Goal: Communication & Community: Ask a question

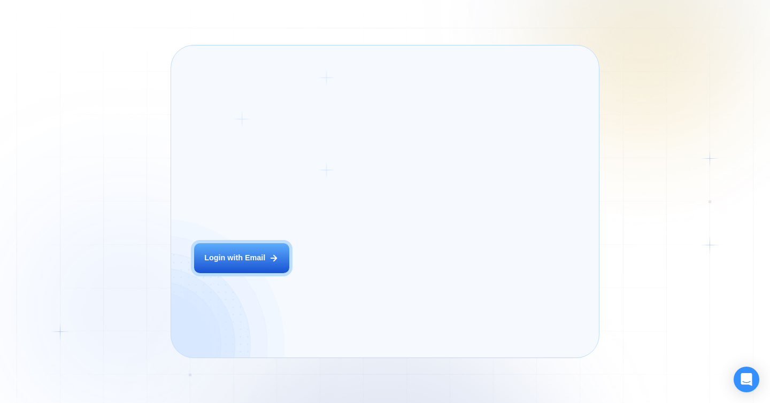
click at [336, 263] on div "Login ‍ Welcome to GigRadar. AI Business Manager for Agencies Login with Email" at bounding box center [273, 201] width 183 height 289
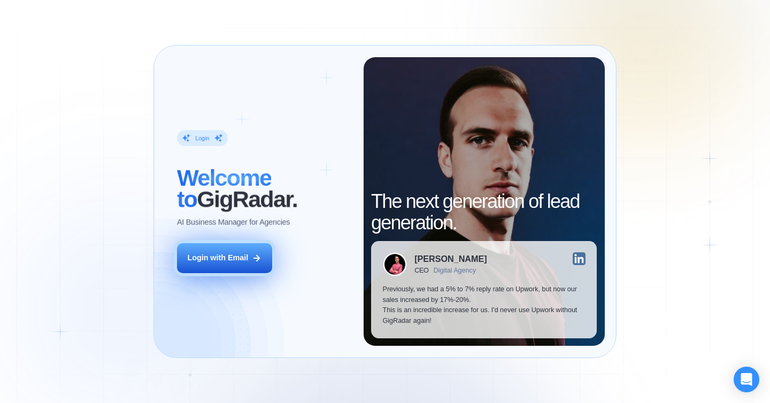
click at [226, 260] on div "Login with Email" at bounding box center [217, 258] width 61 height 11
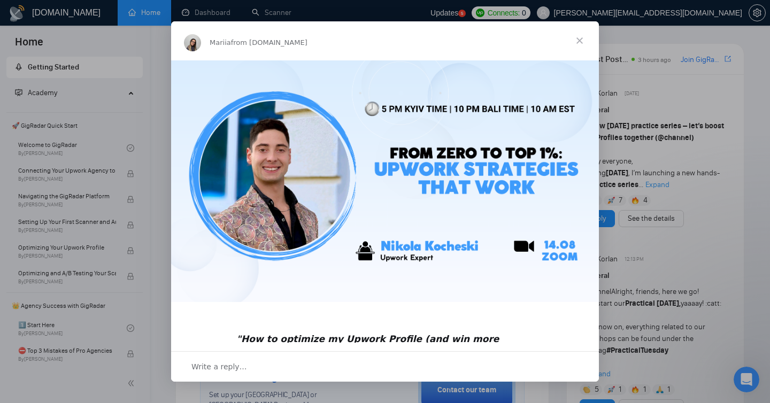
click at [577, 40] on span "Close" at bounding box center [579, 40] width 38 height 38
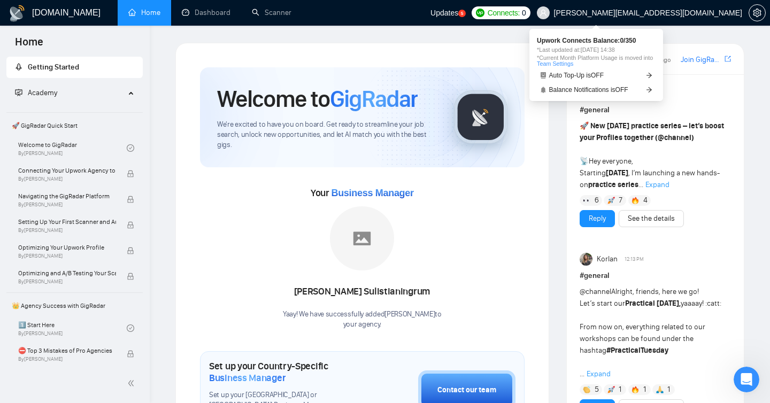
click at [519, 12] on span "Connects:" at bounding box center [503, 13] width 32 height 12
click at [519, 17] on span "Connects:" at bounding box center [503, 13] width 32 height 12
click at [628, 87] on span "Balance Notifications is OFF" at bounding box center [588, 90] width 79 height 6
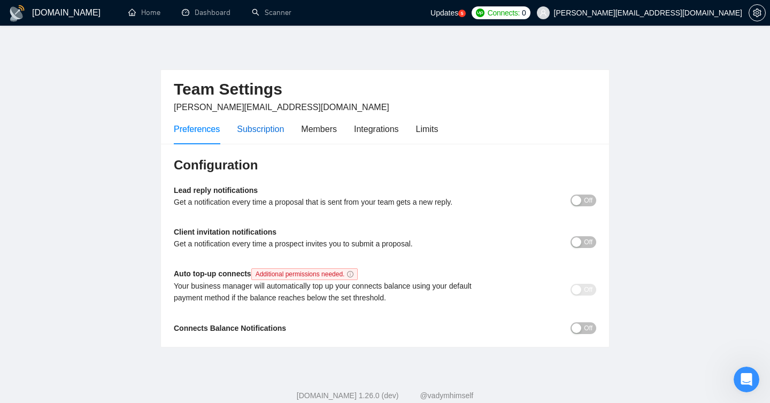
click at [267, 128] on div "Subscription" at bounding box center [260, 128] width 47 height 13
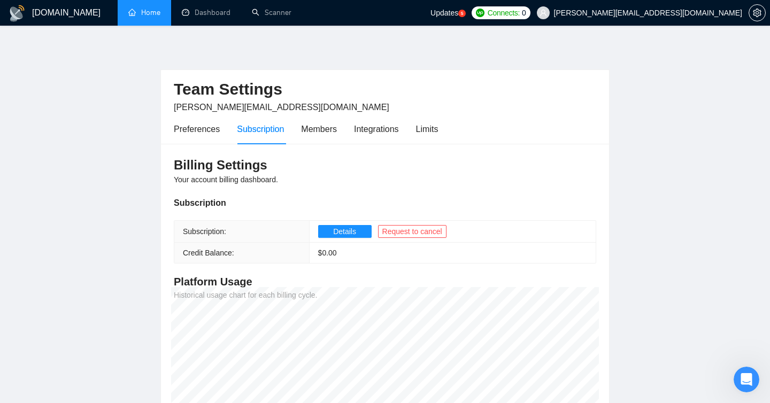
click at [135, 16] on link "Home" at bounding box center [144, 12] width 32 height 9
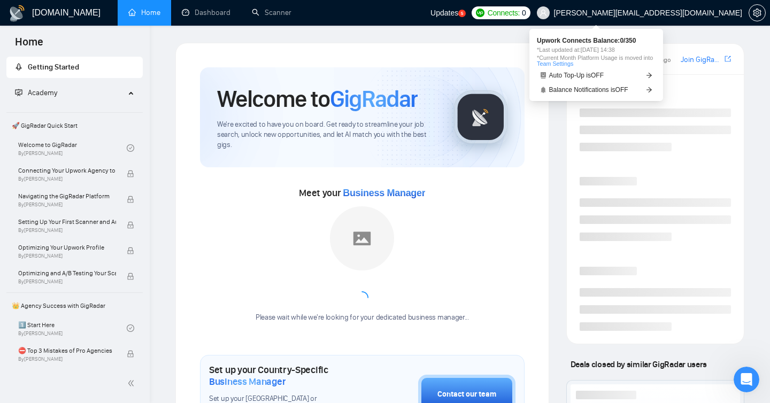
click at [519, 10] on span "Connects:" at bounding box center [503, 13] width 32 height 12
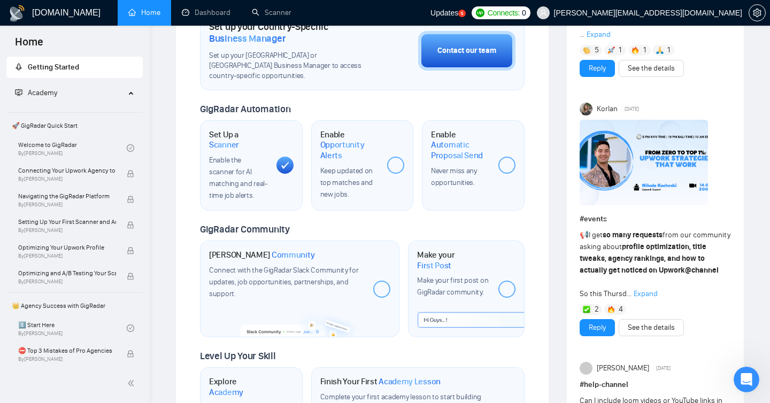
scroll to position [342, 0]
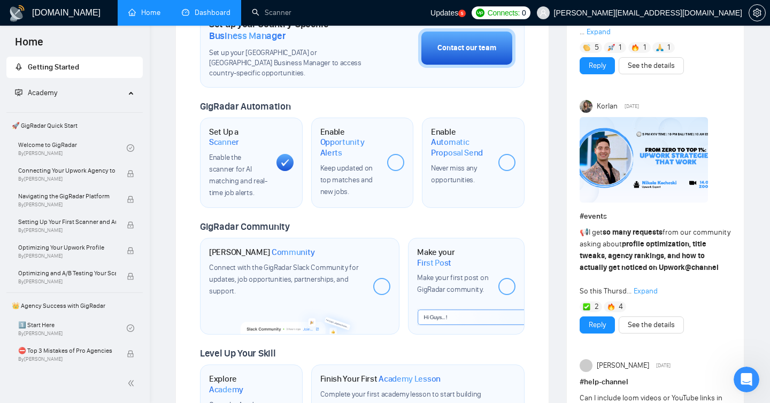
click at [212, 11] on link "Dashboard" at bounding box center [206, 12] width 49 height 9
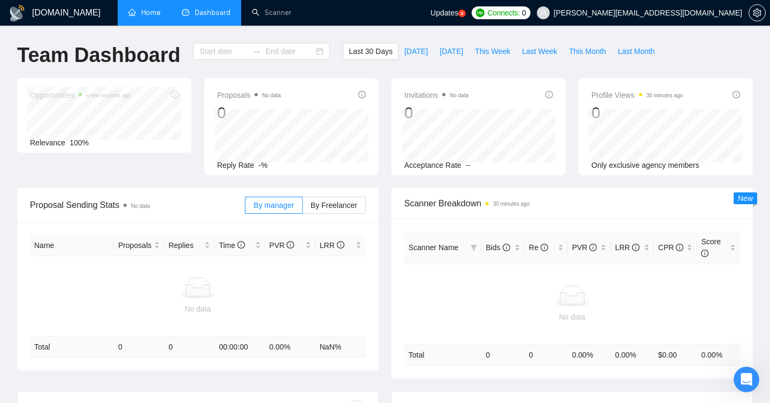
type input "2025-07-13"
type input "2025-08-12"
click at [761, 12] on span "setting" at bounding box center [757, 13] width 16 height 9
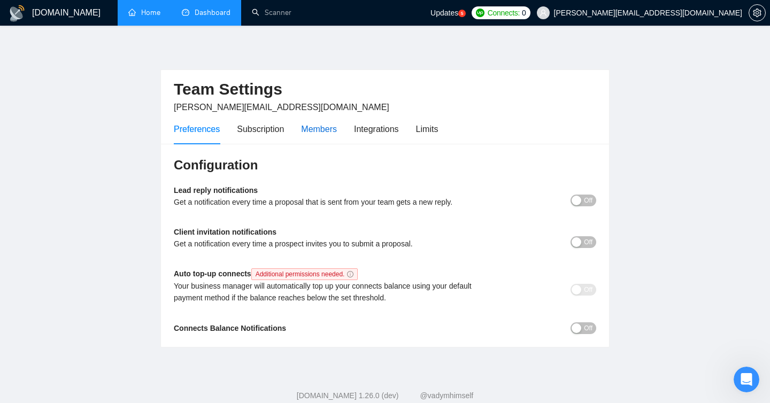
click at [309, 130] on div "Members" at bounding box center [319, 128] width 36 height 13
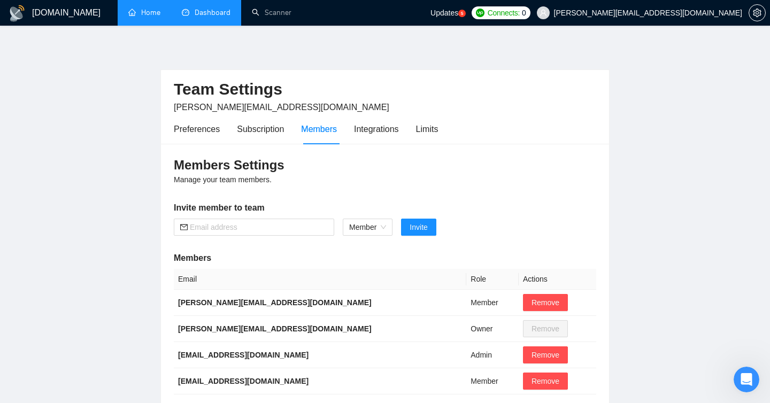
click at [354, 129] on div "Preferences Subscription Members Integrations Limits" at bounding box center [306, 129] width 264 height 30
click at [363, 130] on div "Integrations" at bounding box center [376, 128] width 45 height 13
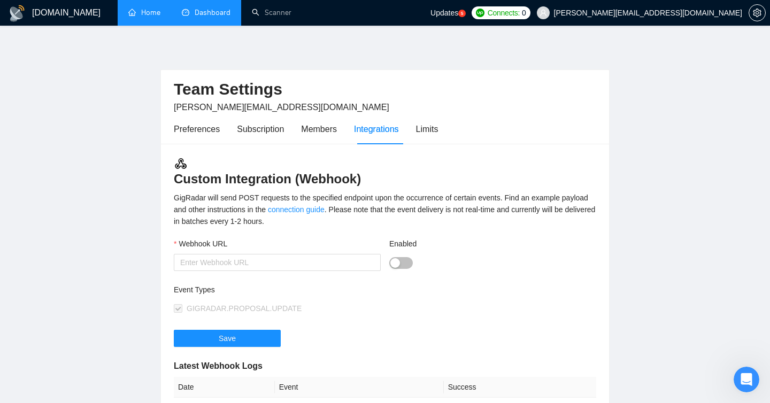
click at [419, 130] on div "Preferences Subscription Members Integrations Limits" at bounding box center [306, 129] width 264 height 30
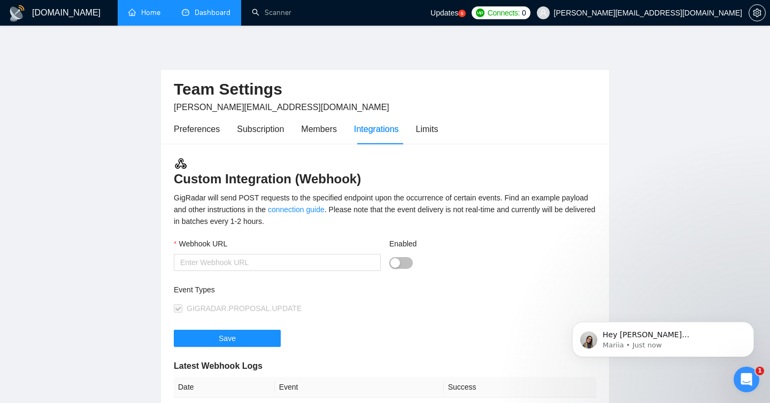
click at [414, 129] on div "Preferences Subscription Members Integrations Limits" at bounding box center [306, 129] width 264 height 30
click at [420, 129] on div "Limits" at bounding box center [427, 128] width 22 height 13
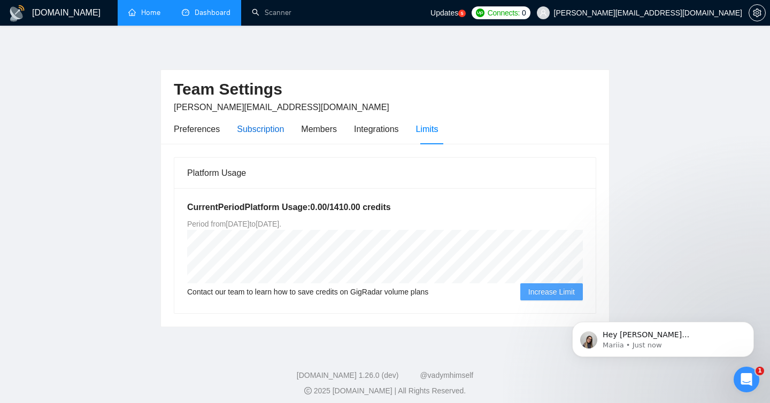
click at [264, 134] on div "Subscription" at bounding box center [260, 128] width 47 height 13
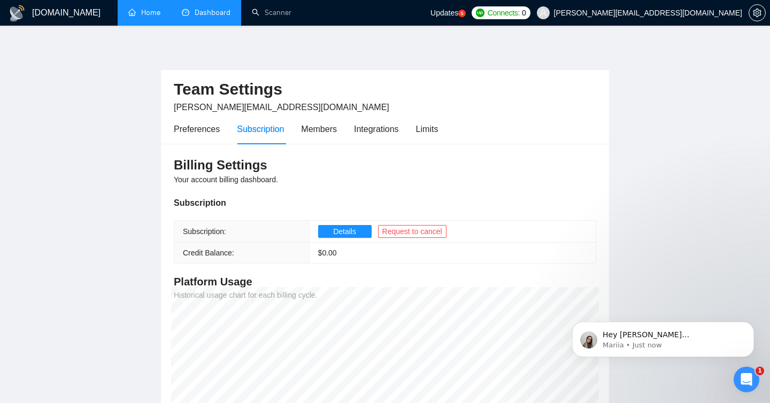
click at [748, 375] on icon "Open Intercom Messenger" at bounding box center [746, 380] width 18 height 18
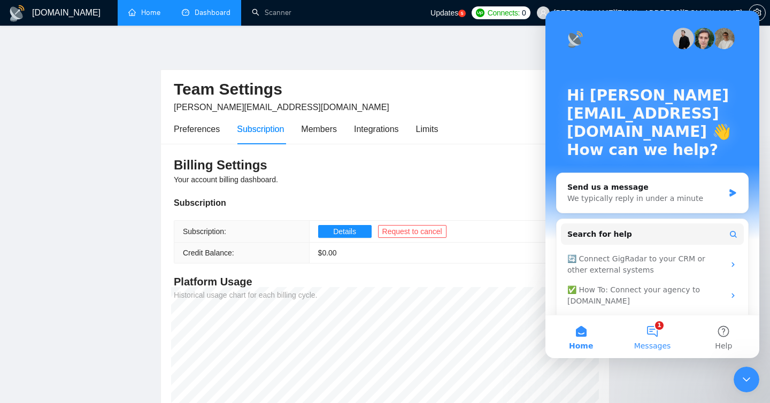
click at [641, 329] on button "1 Messages" at bounding box center [651, 336] width 71 height 43
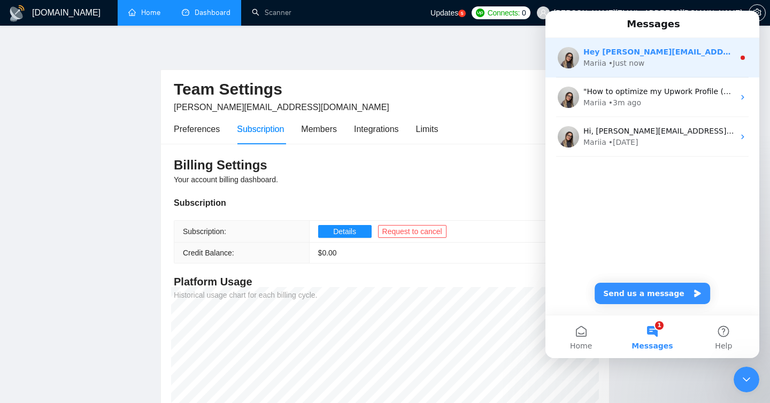
click at [647, 57] on div "Hey mary@konkmarketing.com, Do you want to learn how to integrate GigRadar with…" at bounding box center [658, 51] width 151 height 11
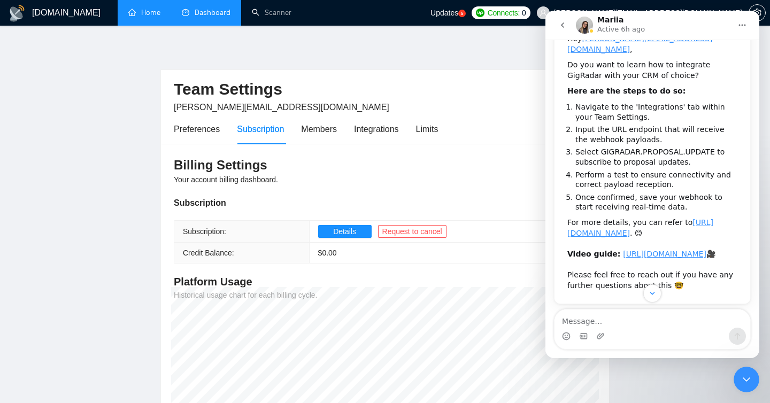
scroll to position [126, 0]
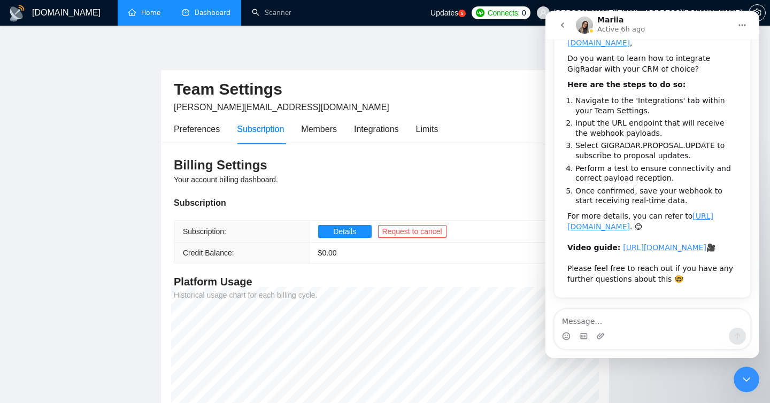
click at [422, 87] on h2 "Team Settings" at bounding box center [385, 90] width 422 height 22
click at [744, 381] on icon "Close Intercom Messenger" at bounding box center [746, 379] width 13 height 13
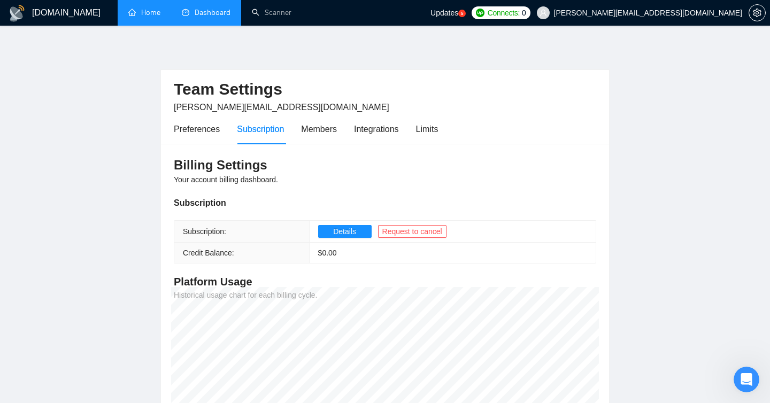
click at [135, 17] on link "Home" at bounding box center [144, 12] width 32 height 9
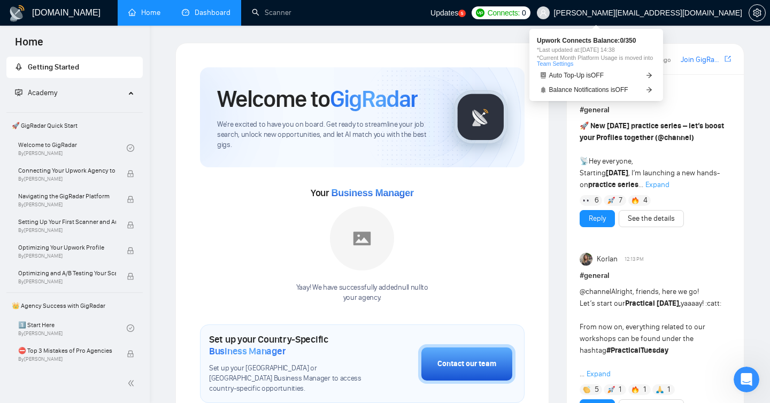
click at [530, 12] on span "Connects: 0" at bounding box center [500, 12] width 59 height 13
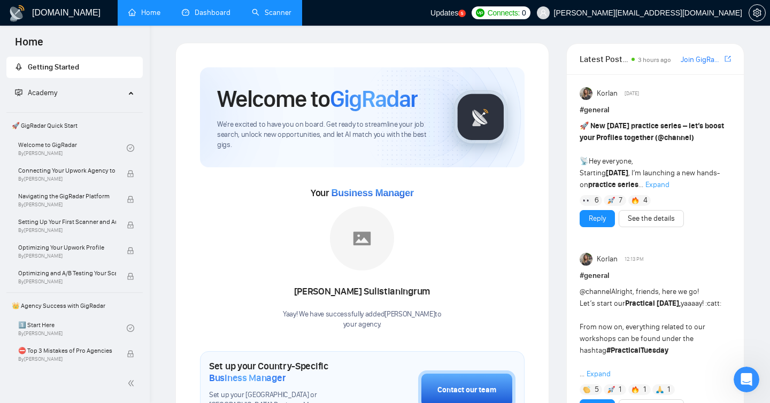
click at [283, 10] on link "Scanner" at bounding box center [272, 12] width 40 height 9
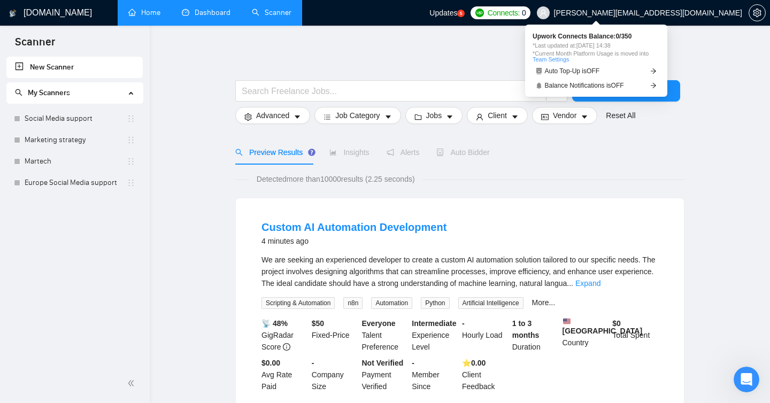
click at [519, 15] on span "Connects:" at bounding box center [503, 13] width 32 height 12
click at [583, 87] on span "Balance Notifications is OFF" at bounding box center [584, 85] width 79 height 6
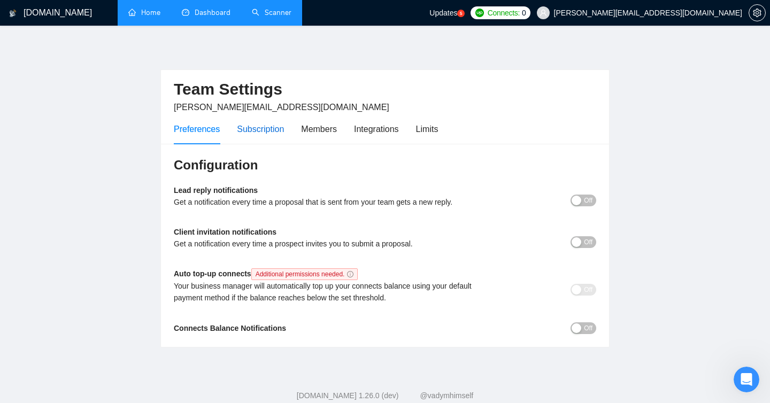
click at [263, 127] on div "Subscription" at bounding box center [260, 128] width 47 height 13
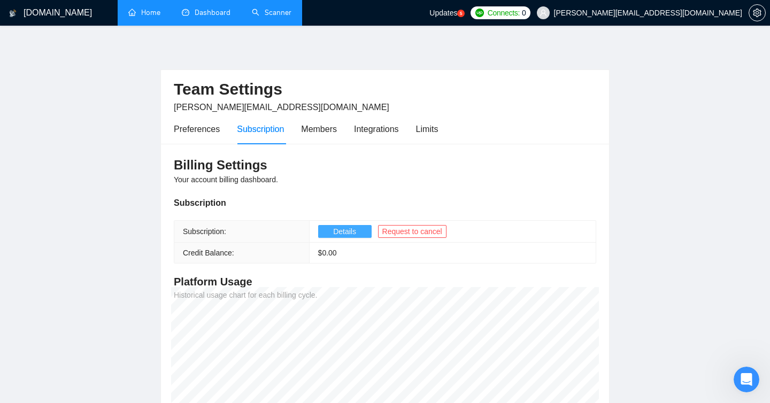
click at [347, 234] on span "Details" at bounding box center [344, 232] width 23 height 12
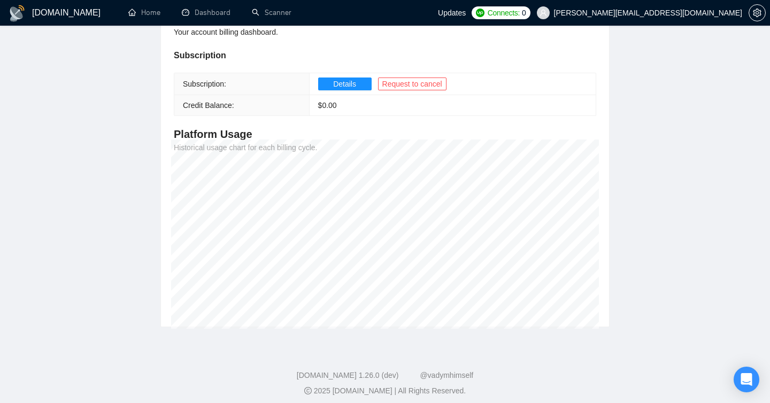
scroll to position [154, 0]
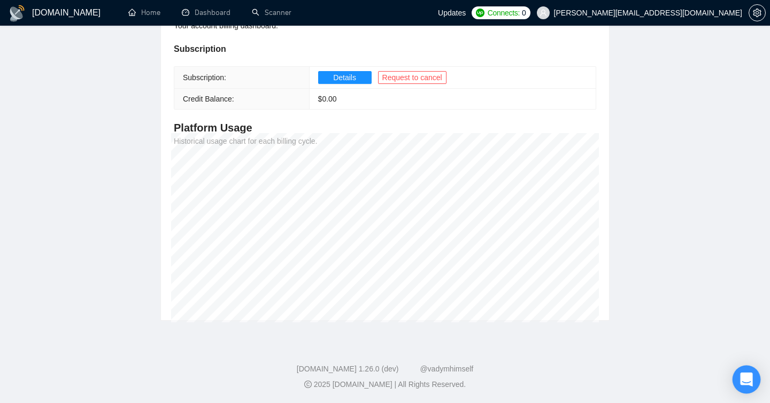
click at [745, 385] on div "Open Intercom Messenger" at bounding box center [746, 380] width 28 height 28
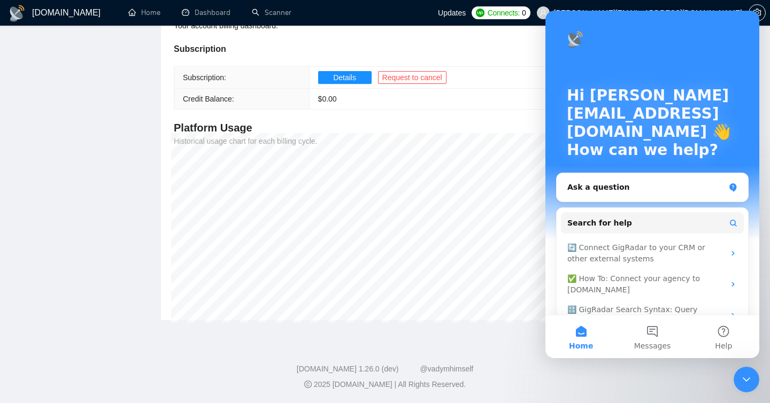
scroll to position [0, 0]
click at [604, 188] on div "Ask a question" at bounding box center [645, 187] width 157 height 11
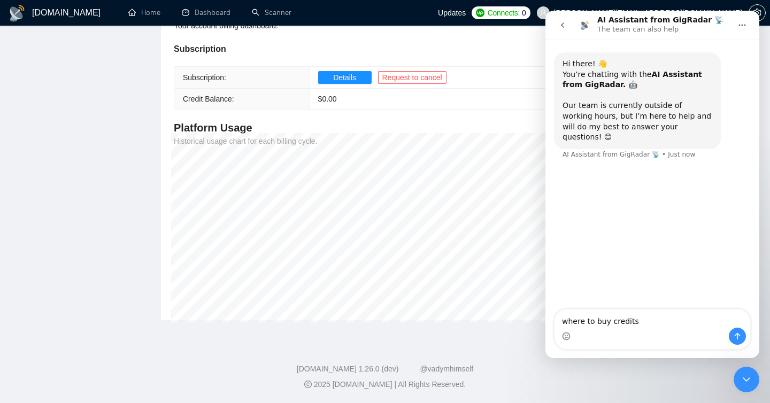
type textarea "where to buy credits?"
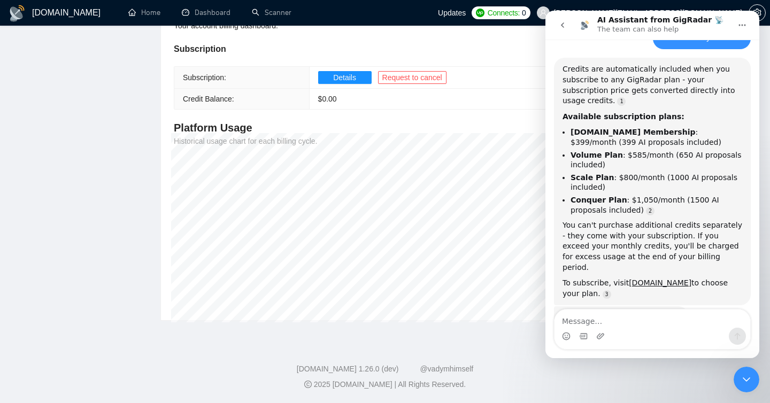
scroll to position [133, 0]
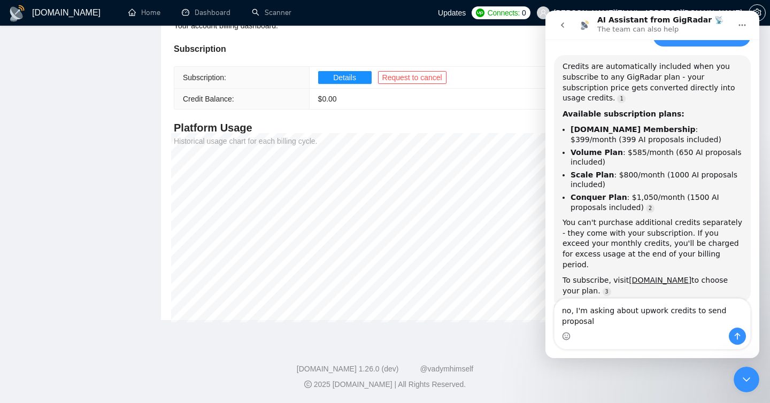
type textarea "no, I'm asking about upwork credits to send proposals"
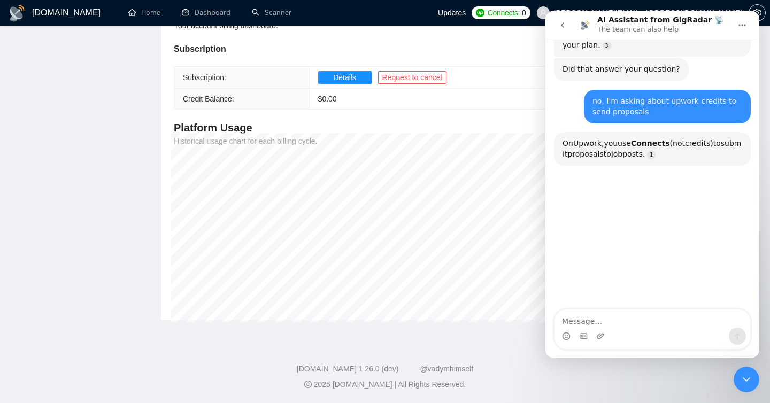
scroll to position [397, 0]
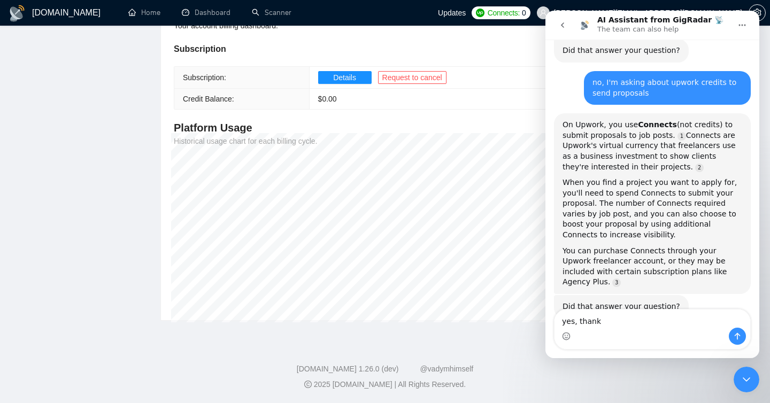
type textarea "yes, thanks"
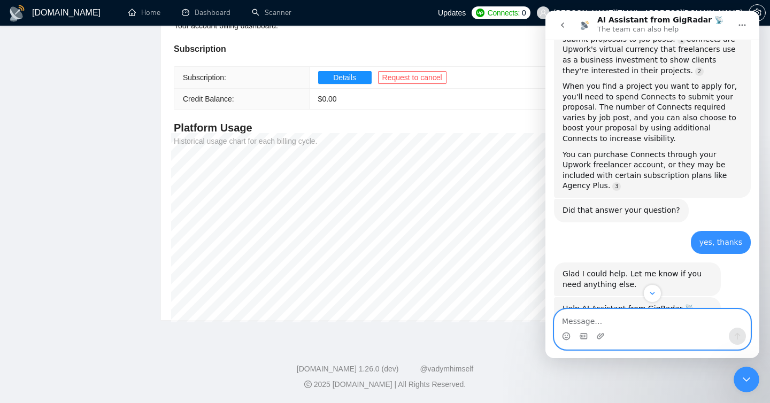
scroll to position [495, 0]
